Goal: Information Seeking & Learning: Learn about a topic

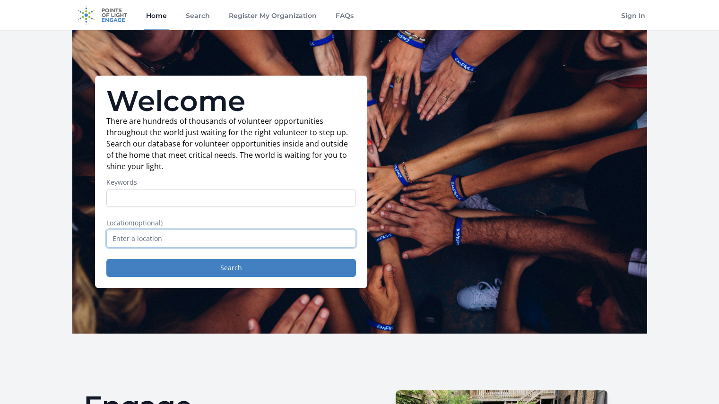
click at [211, 240] on input "text" at bounding box center [231, 239] width 250 height 18
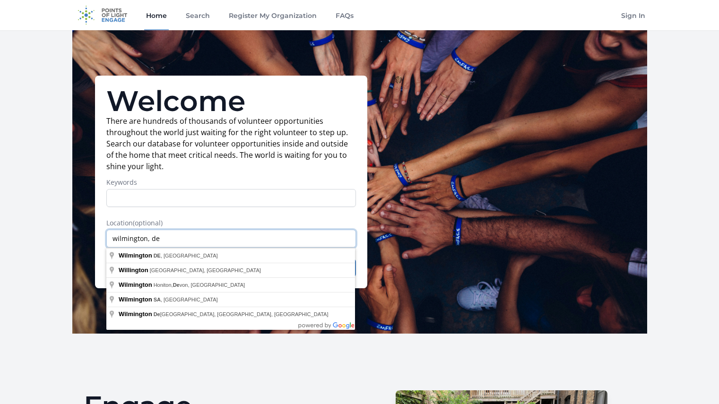
click at [198, 236] on input "wilmington, de" at bounding box center [231, 239] width 250 height 18
type input "wilmington, de"
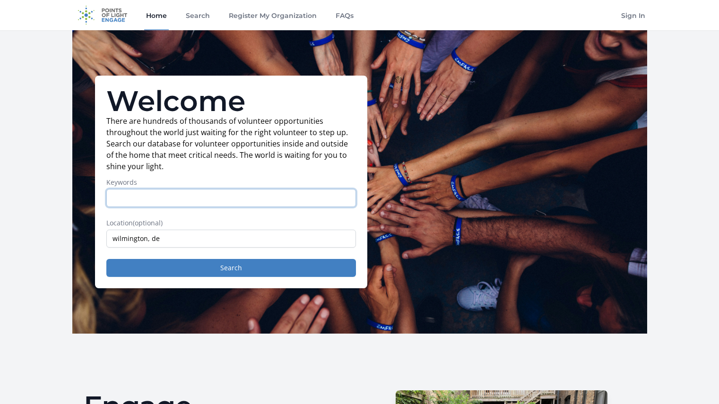
click at [170, 201] on input "Keywords" at bounding box center [231, 198] width 250 height 18
type input "wilmington, de"
click at [106, 259] on button "Search" at bounding box center [231, 268] width 250 height 18
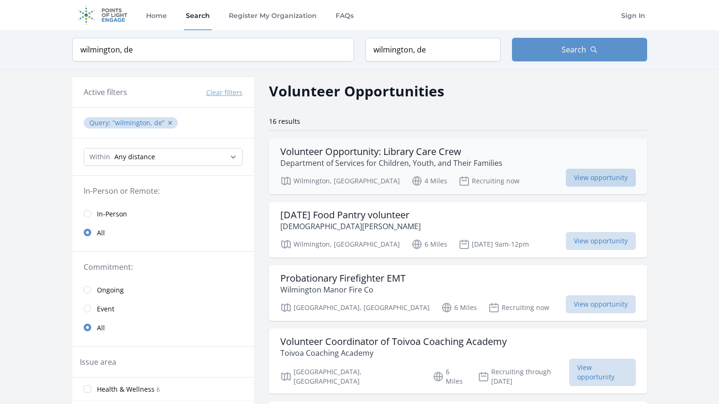
click at [605, 175] on span "View opportunity" at bounding box center [601, 178] width 70 height 18
click at [365, 214] on h3 "Monday Food Pantry volunteer" at bounding box center [350, 214] width 140 height 11
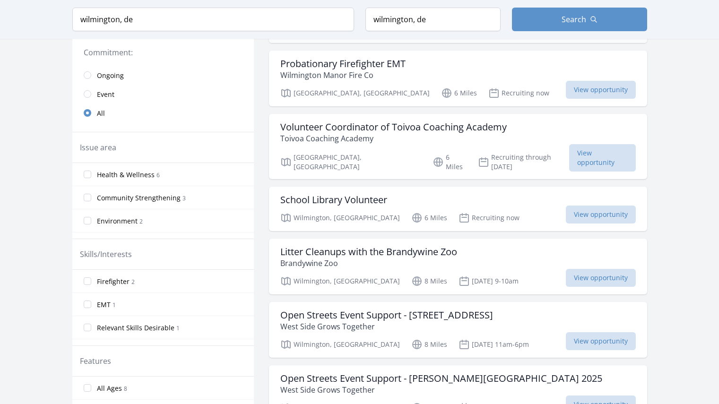
scroll to position [216, 0]
click at [357, 193] on h3 "School Library Volunteer" at bounding box center [333, 198] width 107 height 11
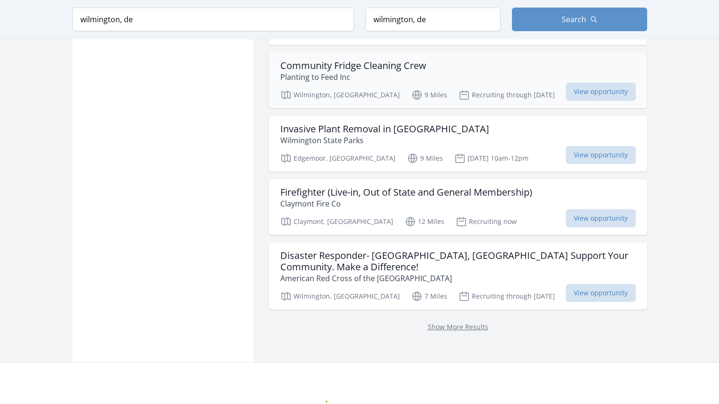
scroll to position [868, 0]
click at [458, 322] on link "Show More Results" at bounding box center [458, 326] width 61 height 9
click at [448, 322] on link "Show More Results" at bounding box center [458, 326] width 61 height 9
click at [456, 322] on link "Show More Results" at bounding box center [458, 326] width 61 height 9
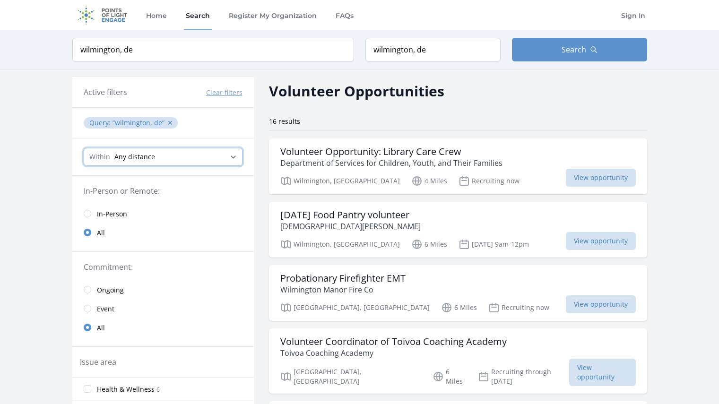
click at [235, 157] on select "Any distance , 5 Miles , 20 Miles , 50 Miles , 100 Miles" at bounding box center [163, 157] width 159 height 18
